Goal: Transaction & Acquisition: Purchase product/service

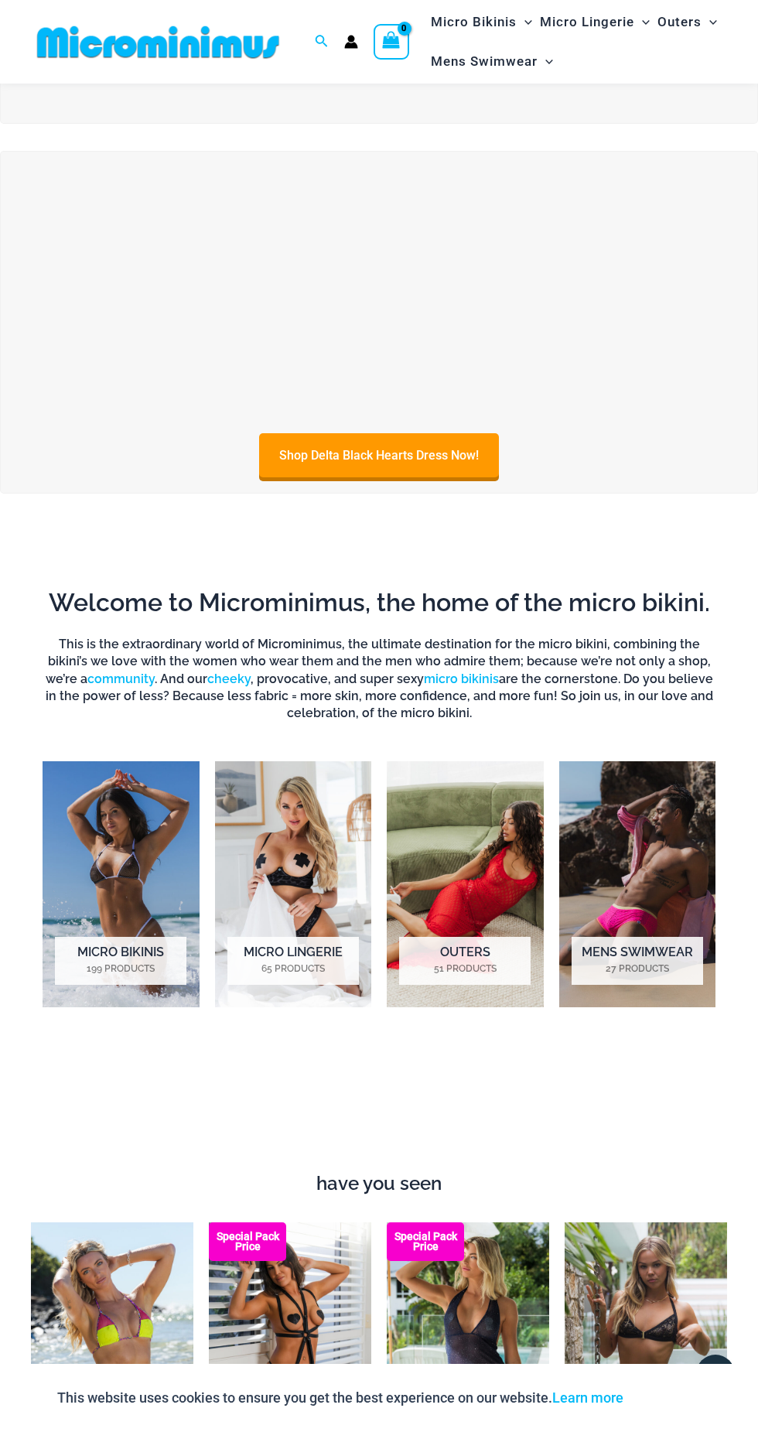
scroll to position [346, 0]
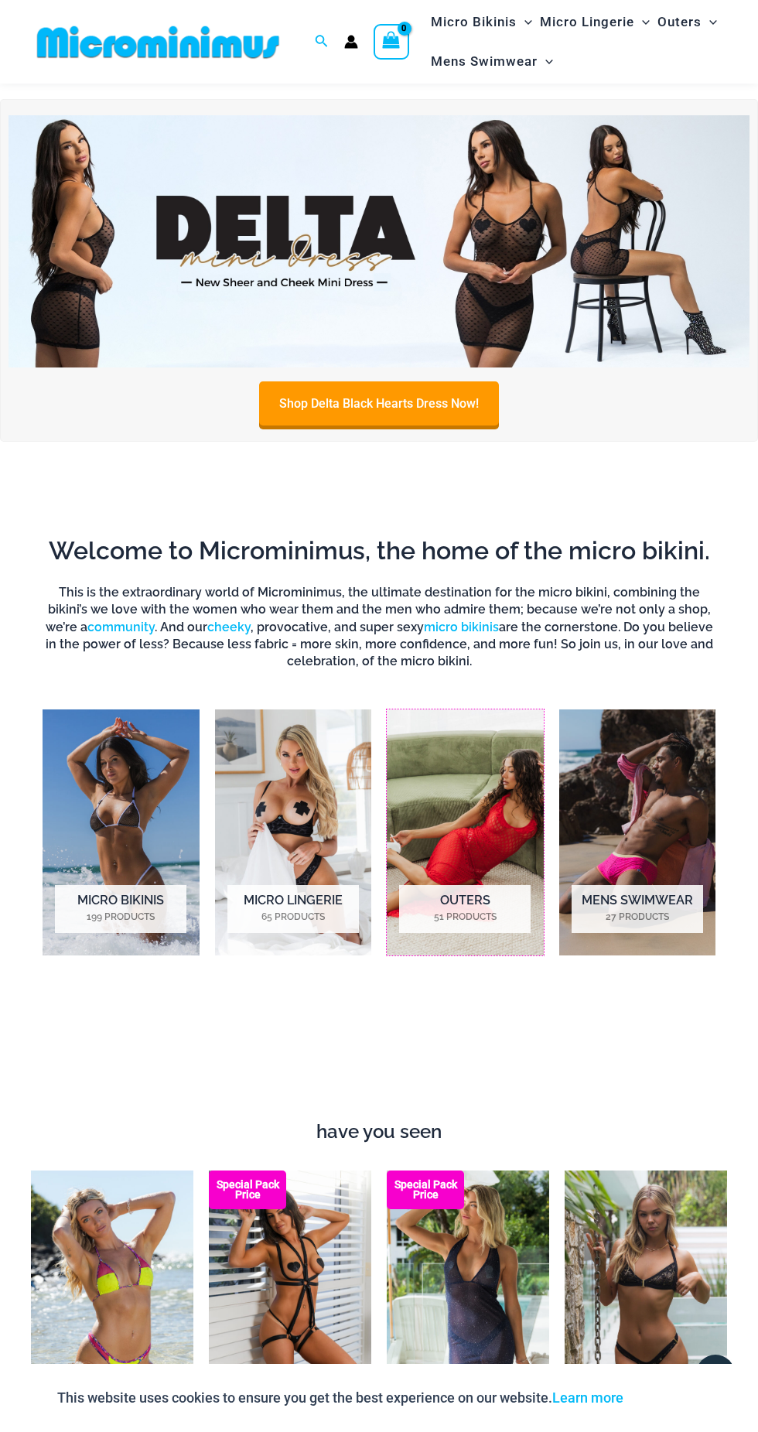
click at [489, 944] on img "Visit product category Outers" at bounding box center [465, 833] width 157 height 246
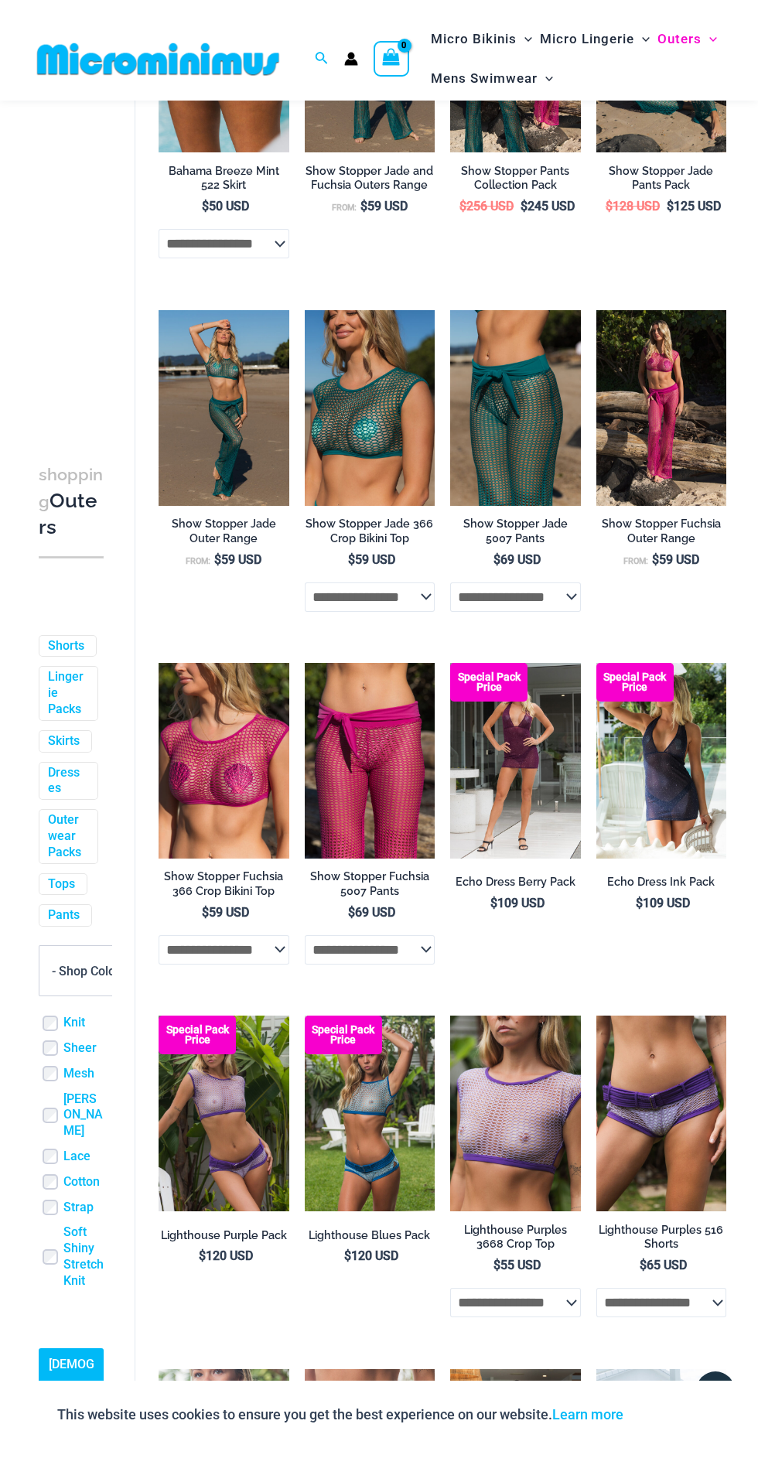
scroll to position [1134, 0]
